Goal: Information Seeking & Learning: Find specific fact

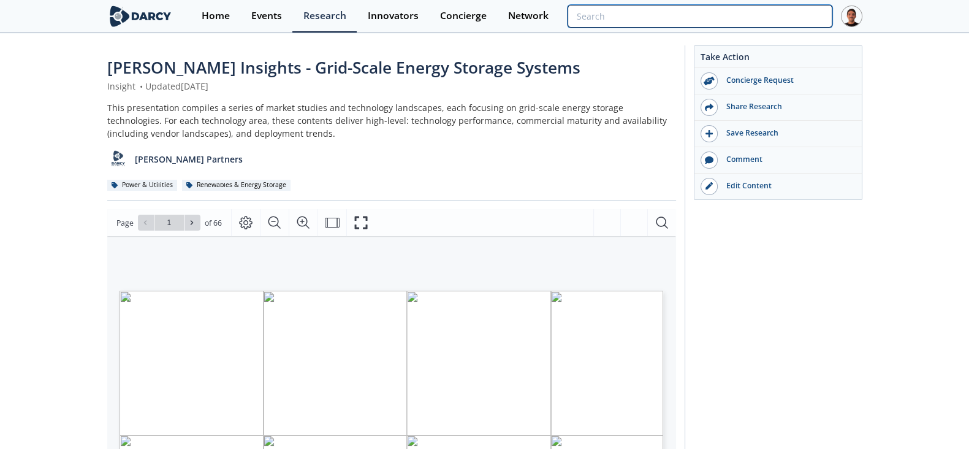
drag, startPoint x: 749, startPoint y: 14, endPoint x: 758, endPoint y: 14, distance: 8.6
click at [749, 14] on input "search" at bounding box center [699, 16] width 264 height 23
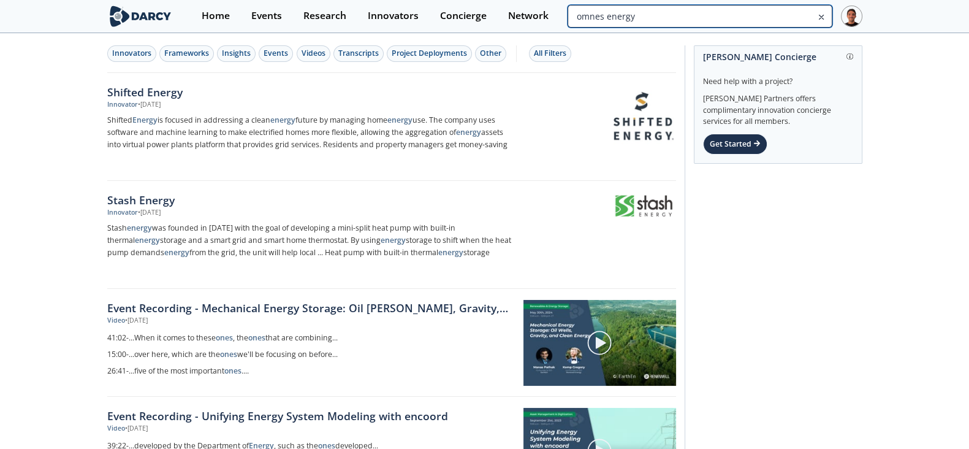
click at [785, 16] on input "omnes energy" at bounding box center [699, 16] width 264 height 23
click at [784, 16] on input "omnes energy" at bounding box center [699, 16] width 264 height 23
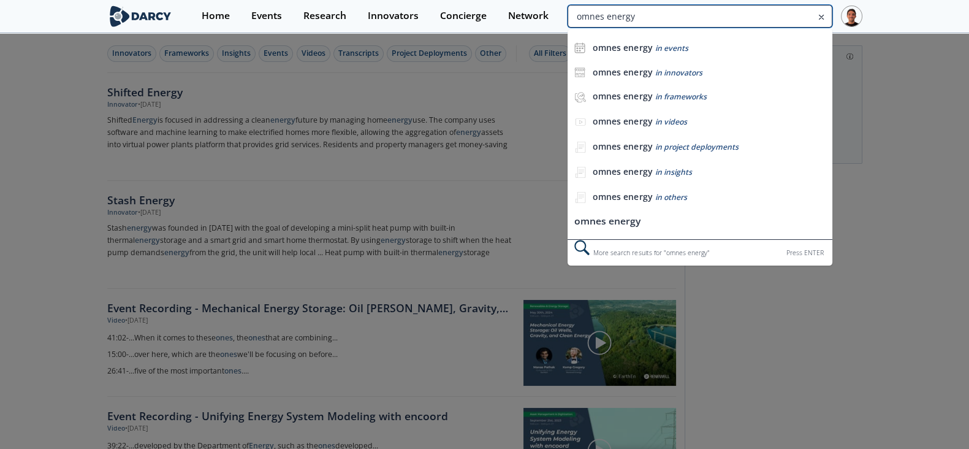
click at [784, 16] on input "omnes energy" at bounding box center [699, 16] width 264 height 23
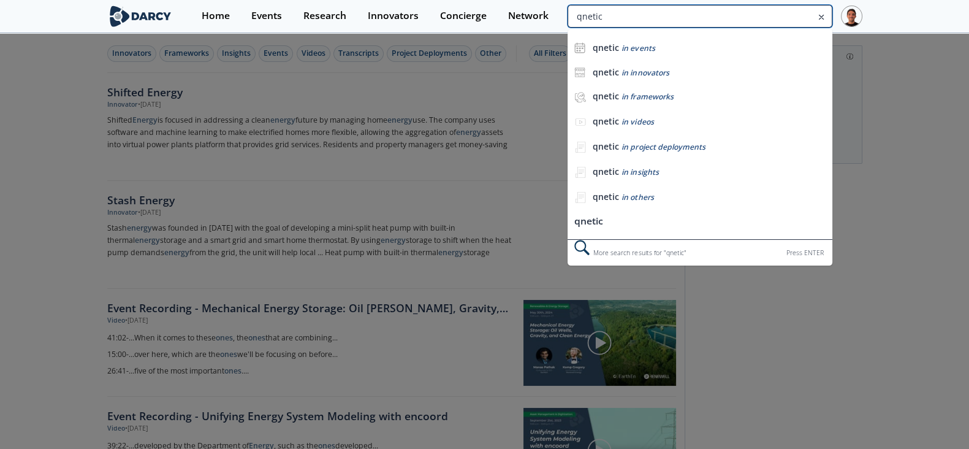
type input "qnetic"
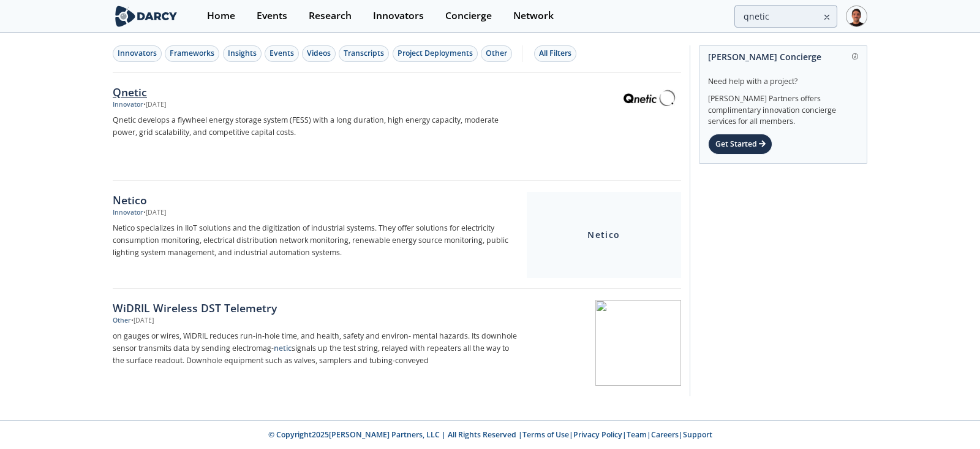
click at [126, 87] on div "Qnetic" at bounding box center [316, 92] width 406 height 16
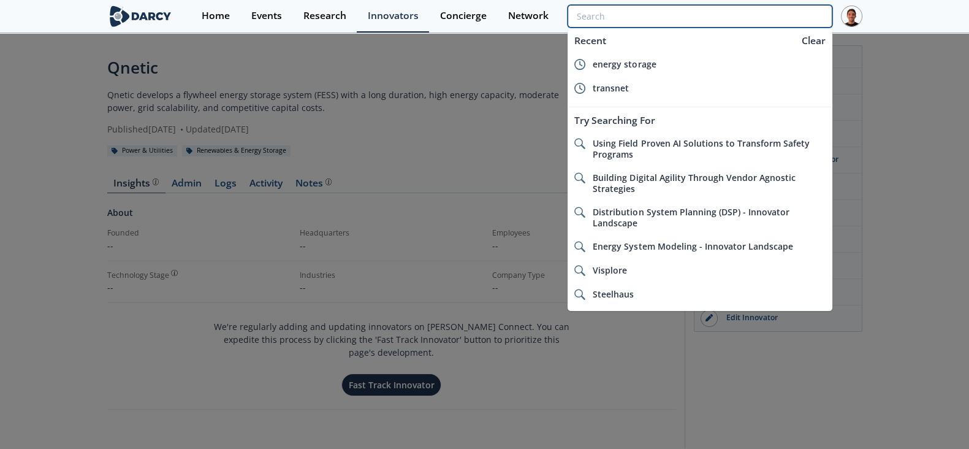
click at [757, 20] on input "search" at bounding box center [699, 16] width 264 height 23
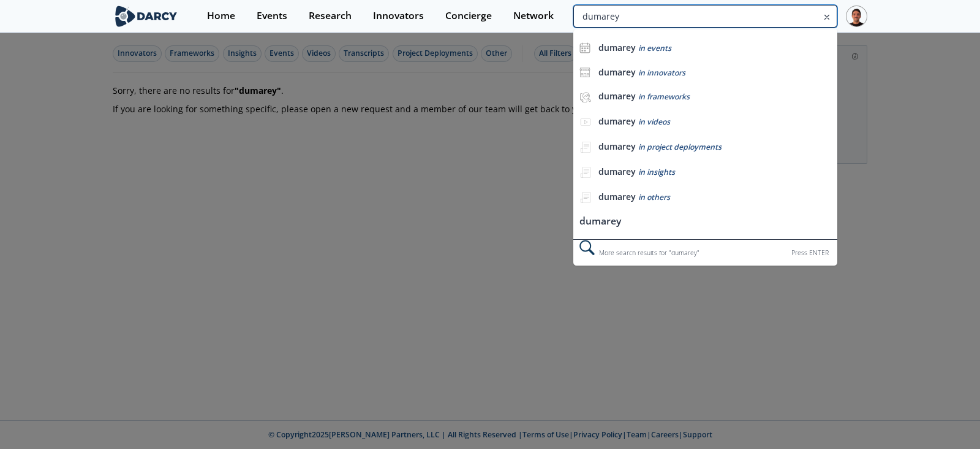
click at [778, 15] on input "dumarey" at bounding box center [706, 16] width 264 height 23
click at [778, 15] on input "kineticcore" at bounding box center [706, 16] width 264 height 23
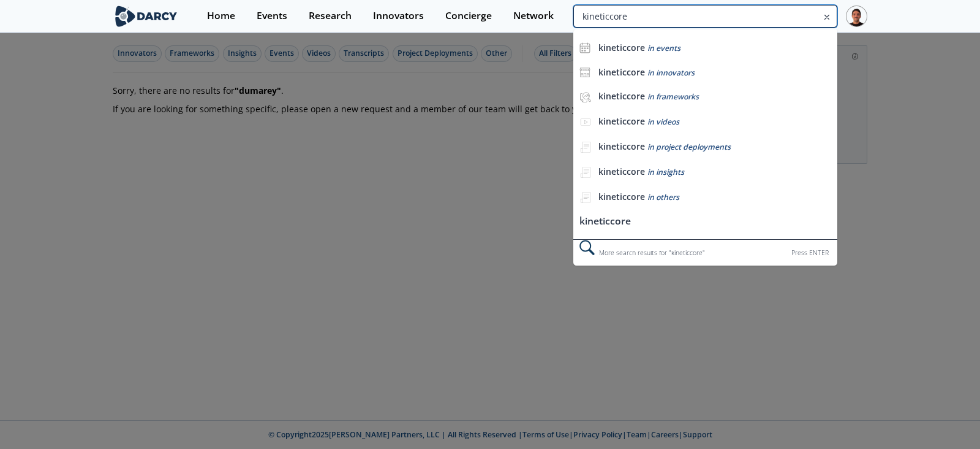
click at [778, 15] on input "kineticcore" at bounding box center [706, 16] width 264 height 23
type input "kineticcore"
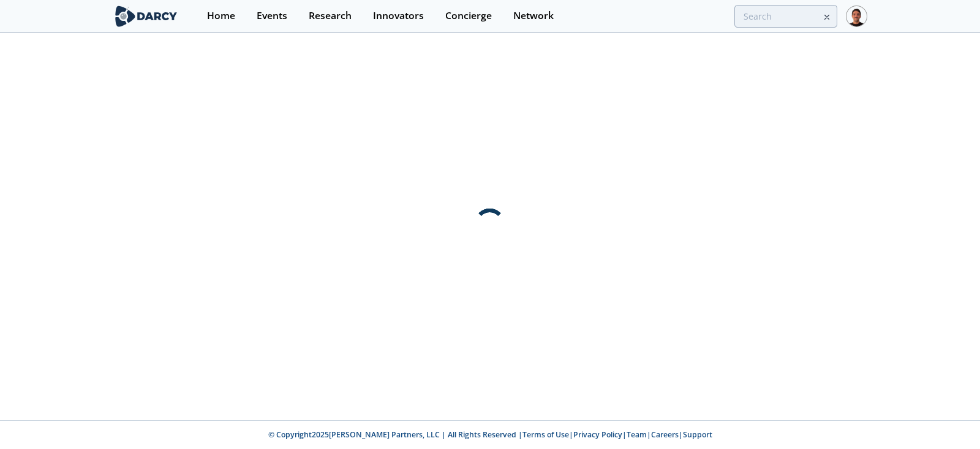
type input "omnes energy"
